Goal: Find specific page/section: Find specific page/section

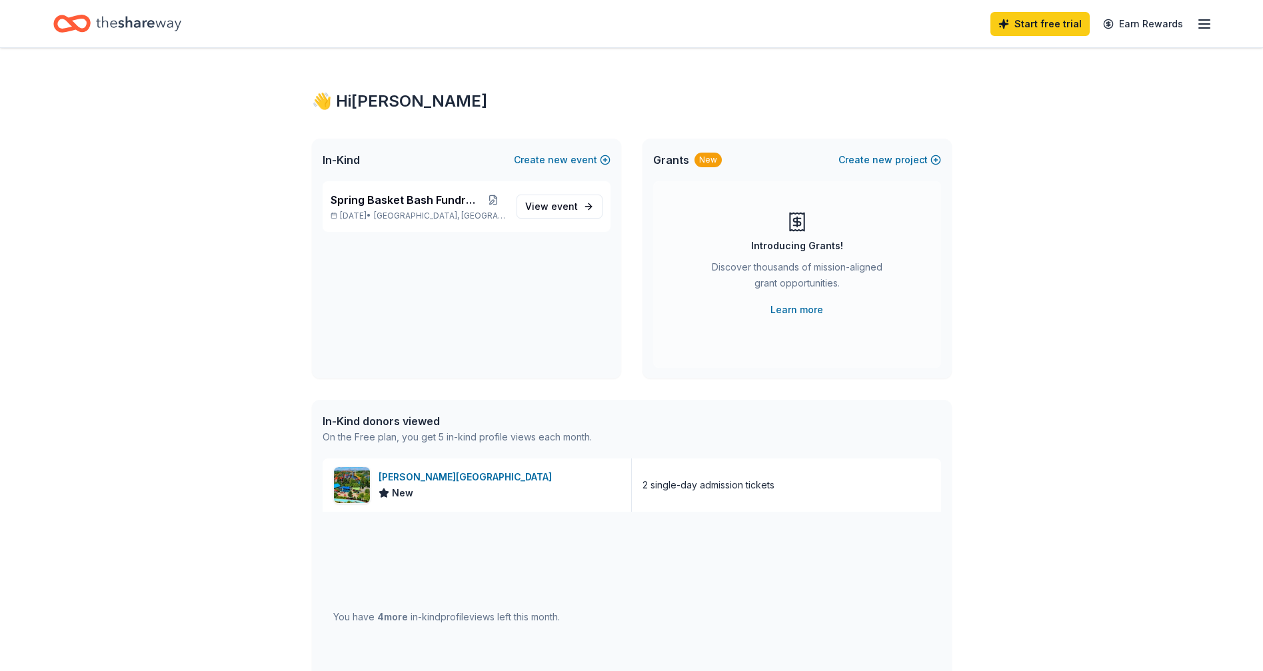
click at [157, 30] on icon "Home" at bounding box center [138, 23] width 85 height 27
click at [385, 112] on div "👋 Hi [PERSON_NAME]" at bounding box center [632, 101] width 640 height 21
drag, startPoint x: 425, startPoint y: 443, endPoint x: 545, endPoint y: 359, distance: 146.8
click at [425, 443] on div "On the Free plan, you get 5 in-kind profile views each month." at bounding box center [457, 437] width 269 height 16
click at [1160, 23] on link "Earn Rewards" at bounding box center [1143, 24] width 96 height 24
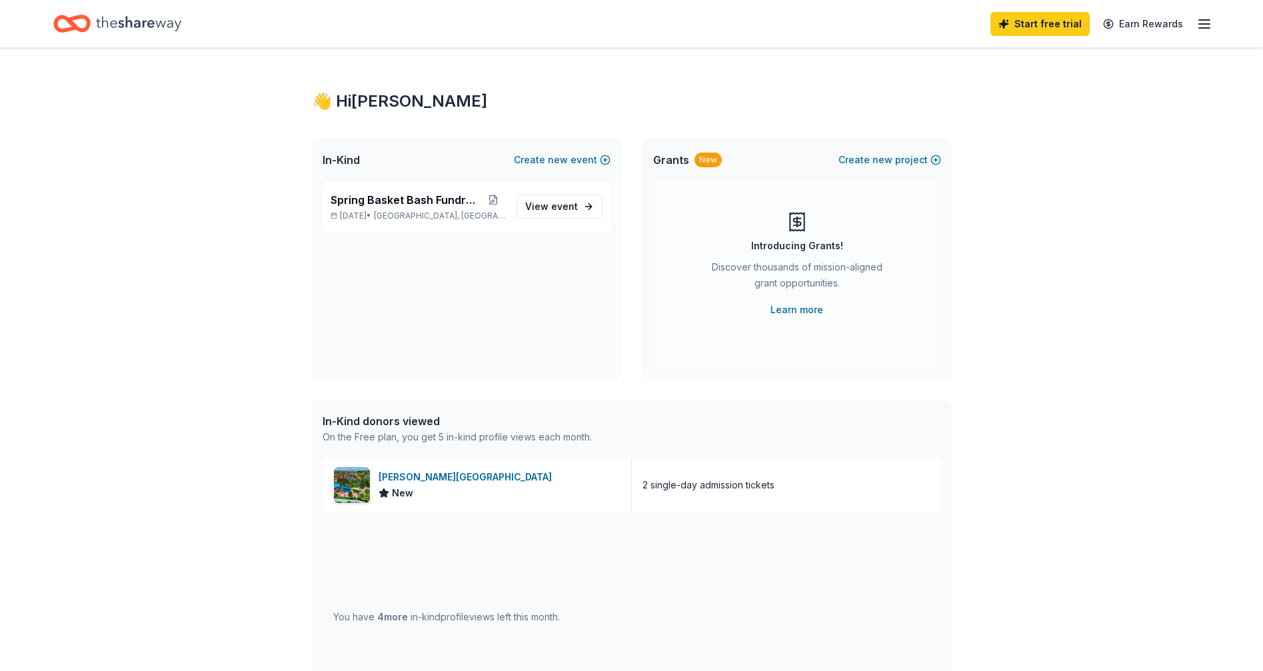
click at [1210, 20] on div "Start free trial Earn Rewards" at bounding box center [631, 23] width 1263 height 47
click at [1204, 22] on icon "button" at bounding box center [1204, 24] width 16 height 16
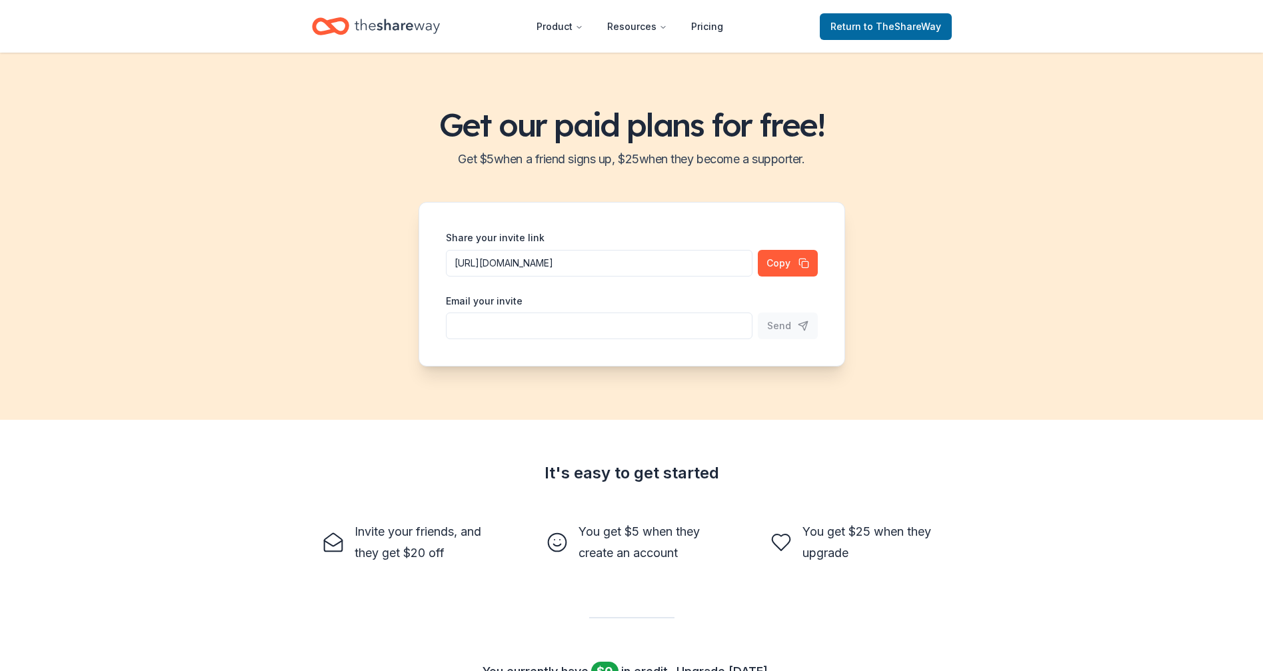
click at [1064, 170] on h2 "Get $ 5 when a friend signs up, $ 25 when they become a supporter." at bounding box center [631, 159] width 1231 height 21
click at [413, 24] on icon "Home" at bounding box center [397, 26] width 85 height 27
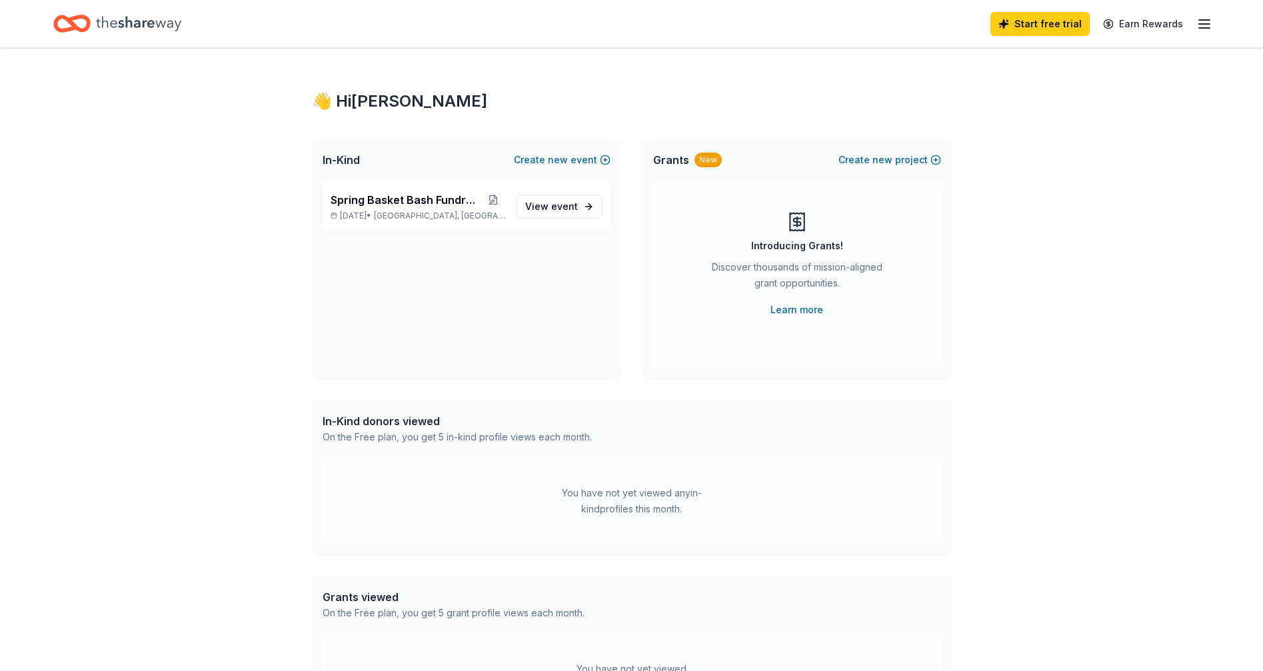
click at [1198, 31] on icon "button" at bounding box center [1204, 24] width 16 height 16
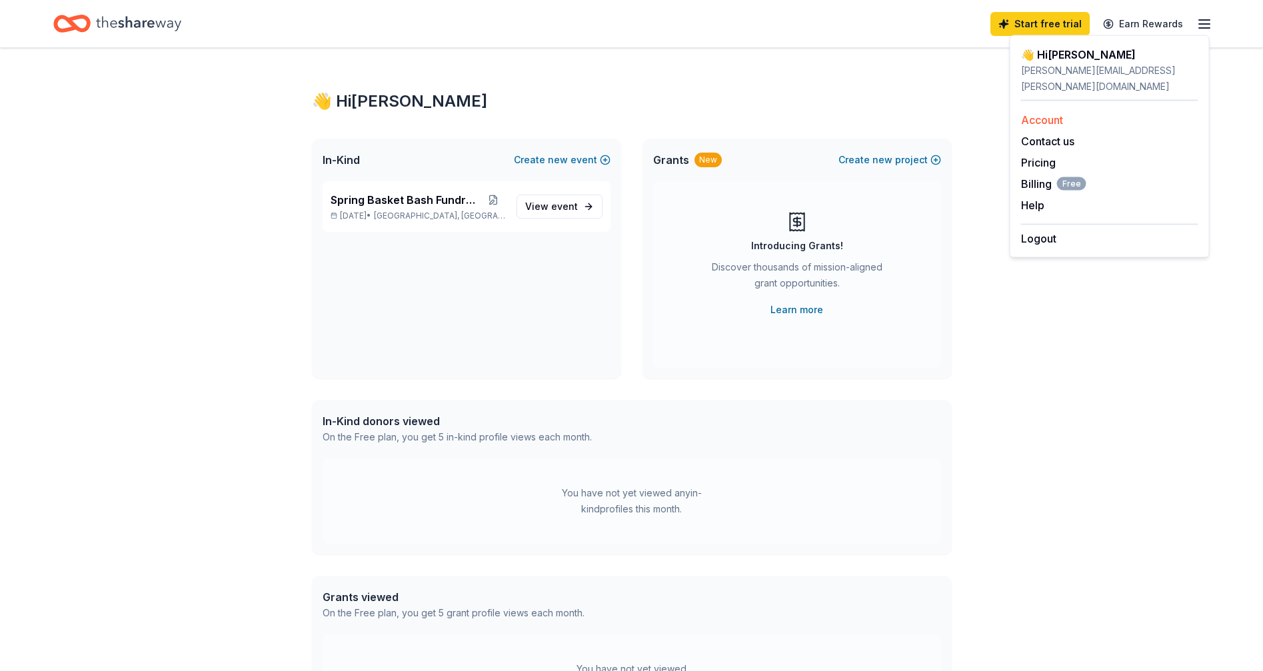
click at [1051, 113] on link "Account" at bounding box center [1042, 119] width 42 height 13
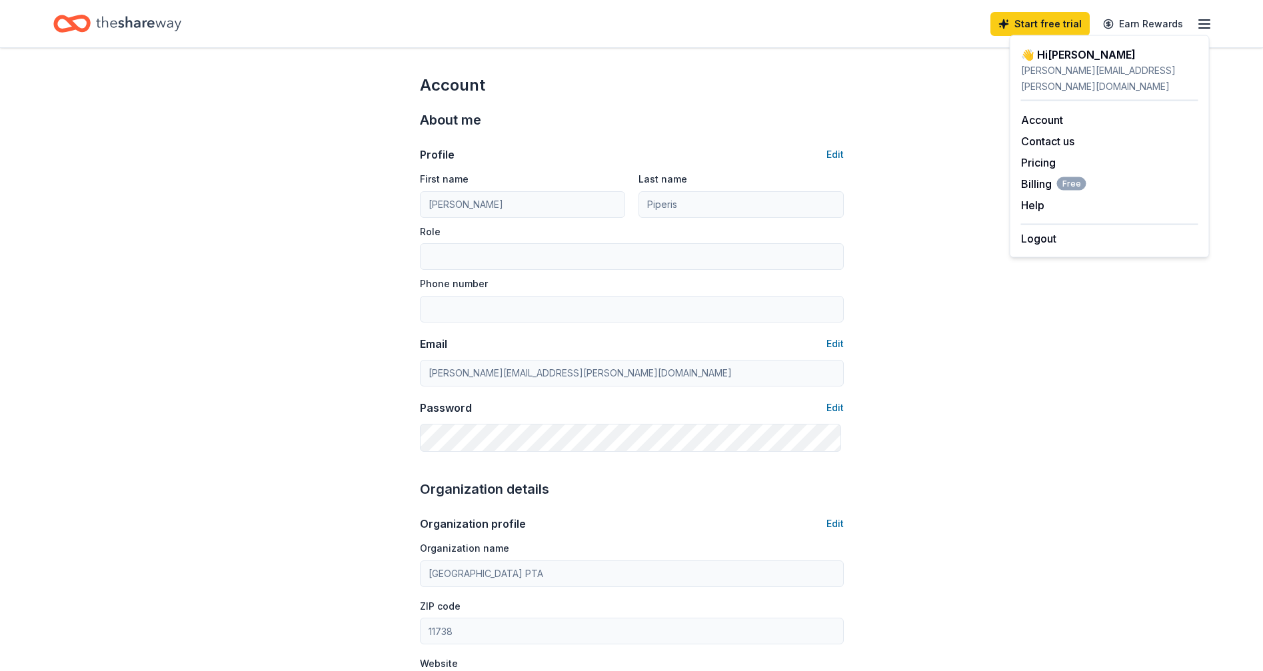
click at [1205, 22] on icon "button" at bounding box center [1204, 24] width 16 height 16
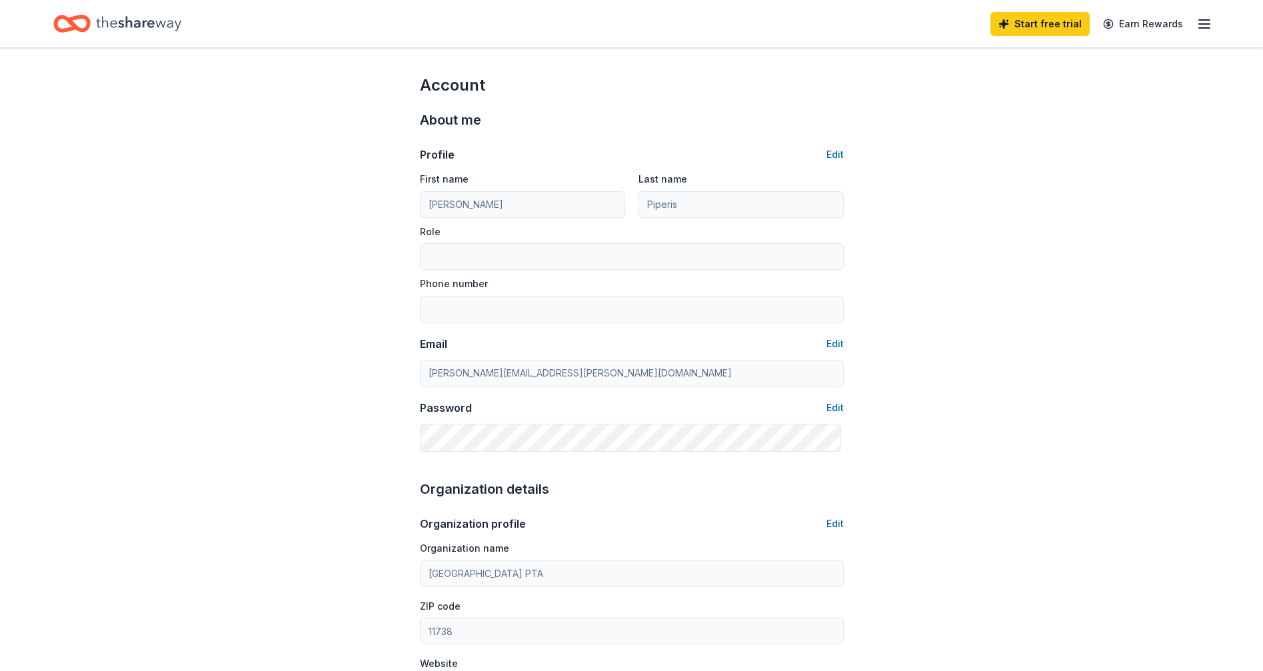
click at [324, 119] on div "Account About me Profile Edit First name [PERSON_NAME] Last name [PERSON_NAME] …" at bounding box center [631, 643] width 1263 height 1191
drag, startPoint x: 85, startPoint y: 29, endPoint x: 262, endPoint y: 78, distance: 184.0
click at [85, 28] on icon "Home" at bounding box center [71, 23] width 37 height 31
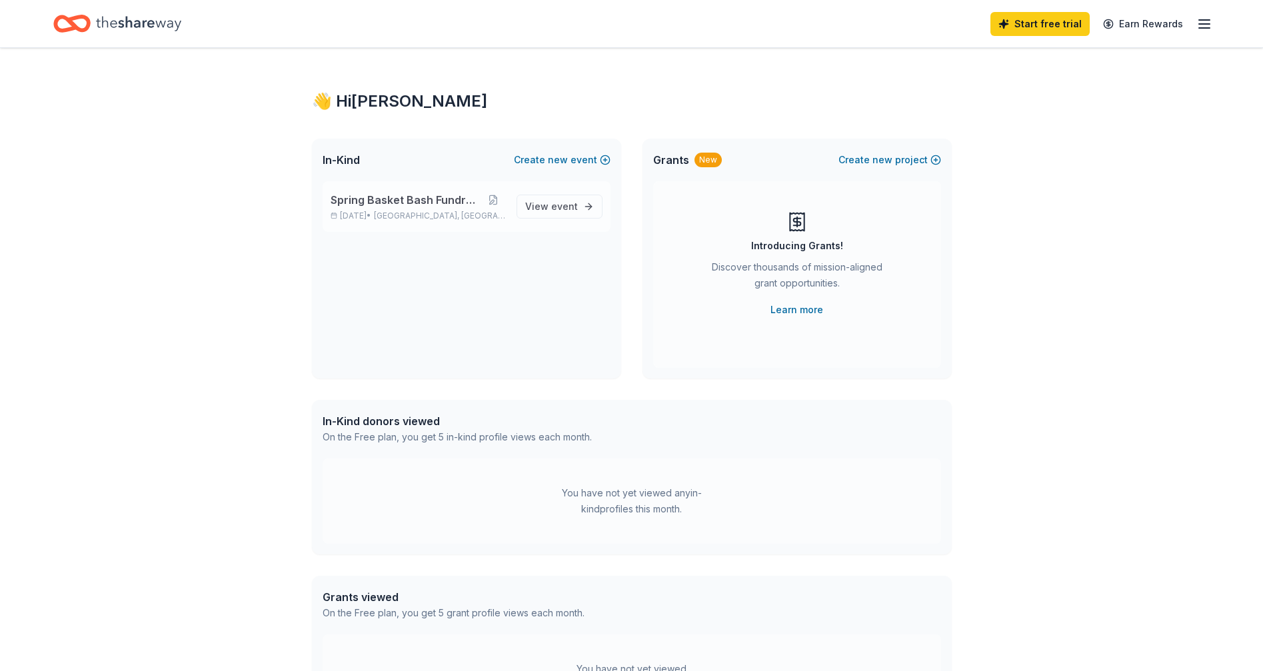
click at [433, 208] on span "Spring Basket Bash Fundraiser" at bounding box center [406, 200] width 151 height 16
